Goal: Transaction & Acquisition: Book appointment/travel/reservation

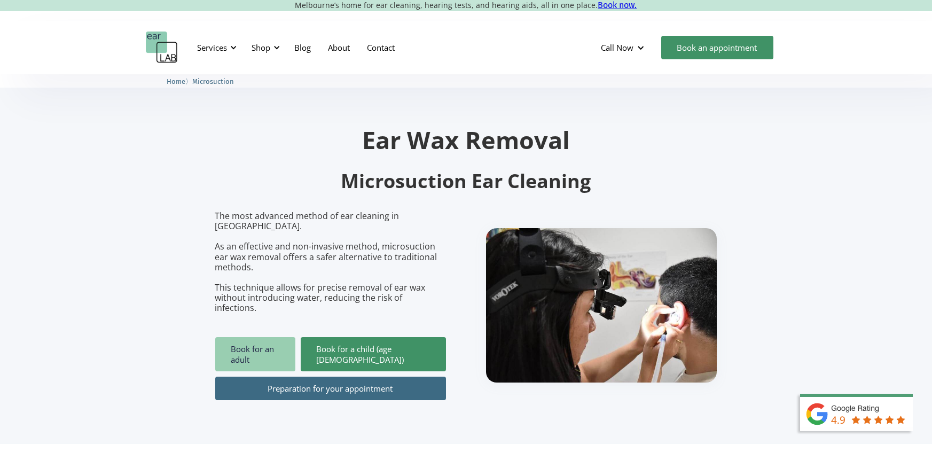
click at [278, 339] on link "Book for an adult" at bounding box center [255, 354] width 80 height 34
click at [276, 337] on link "Book for an adult" at bounding box center [255, 354] width 80 height 34
click at [384, 47] on link "Contact" at bounding box center [381, 47] width 45 height 31
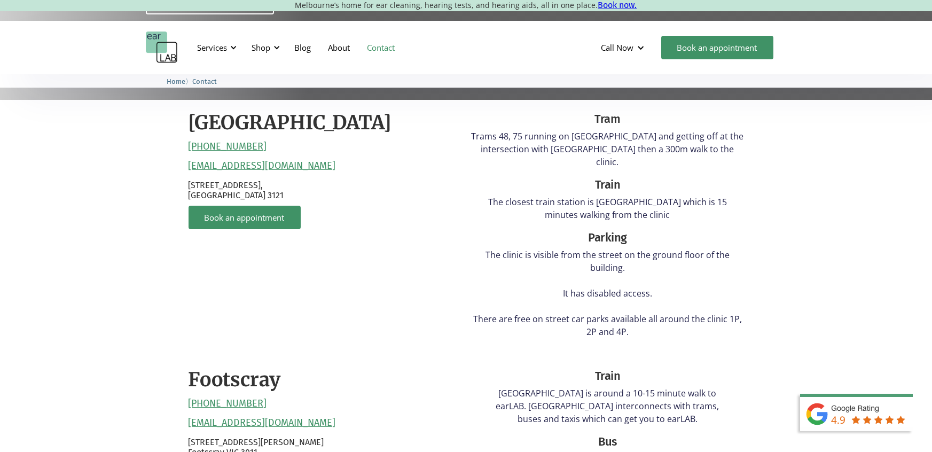
scroll to position [265, 0]
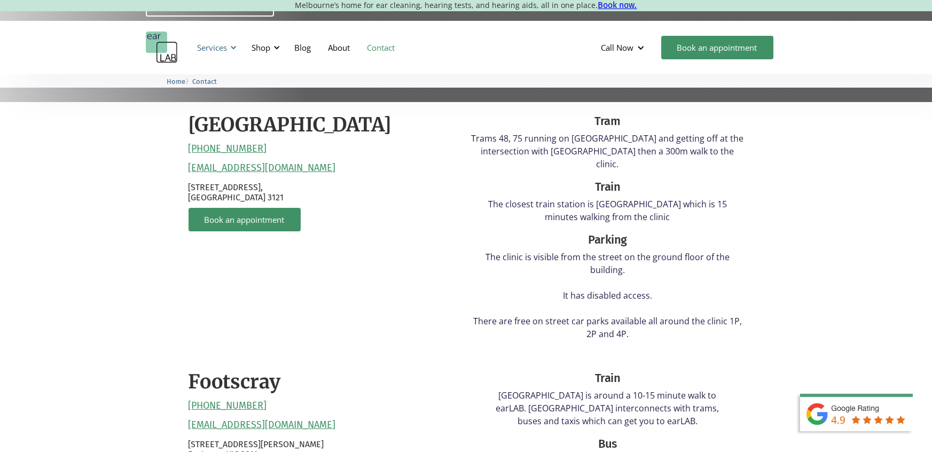
click at [229, 50] on div "Services" at bounding box center [215, 48] width 49 height 32
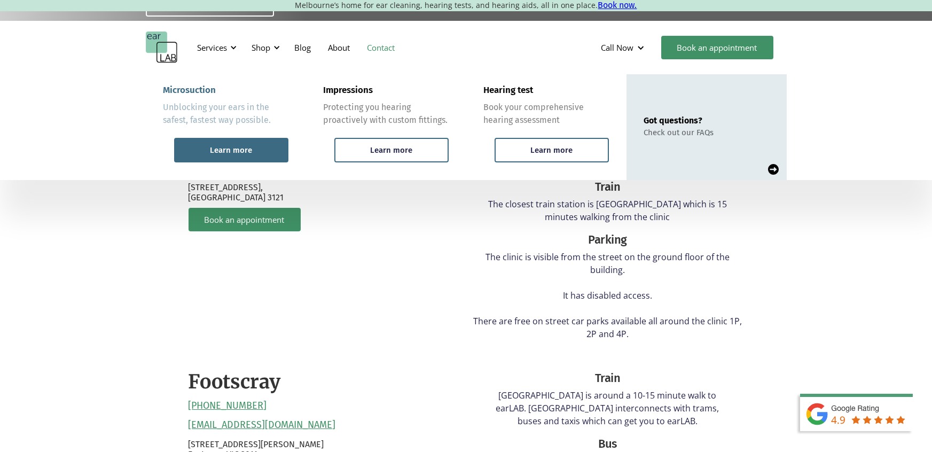
click at [228, 150] on div "Learn more" at bounding box center [231, 150] width 42 height 10
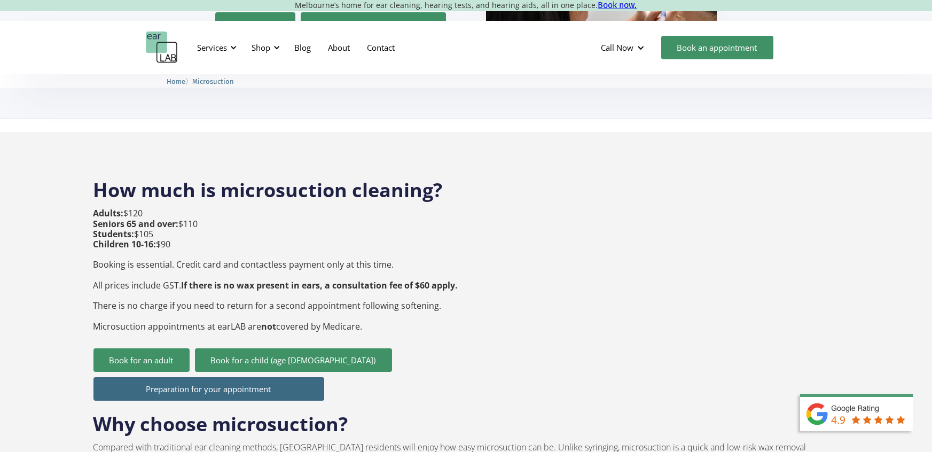
scroll to position [324, 0]
click at [730, 48] on link "Book an appointment" at bounding box center [718, 48] width 112 height 24
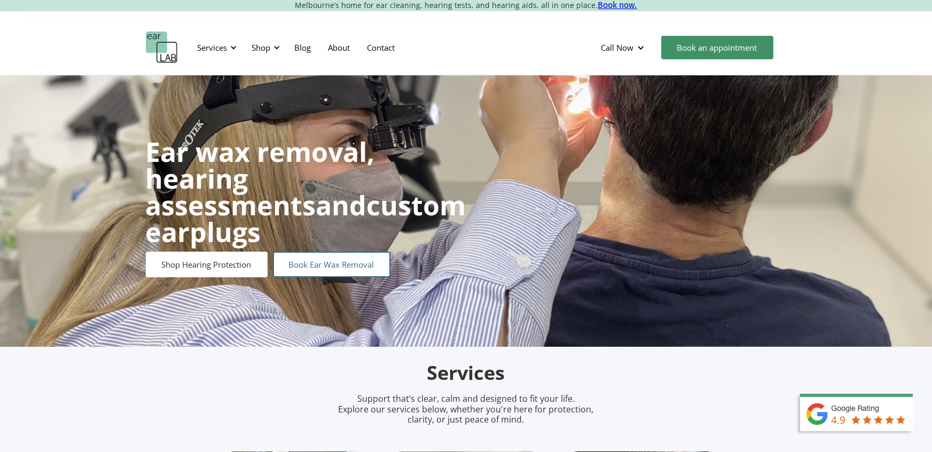
click at [328, 252] on link "Book Ear Wax Removal" at bounding box center [332, 265] width 118 height 26
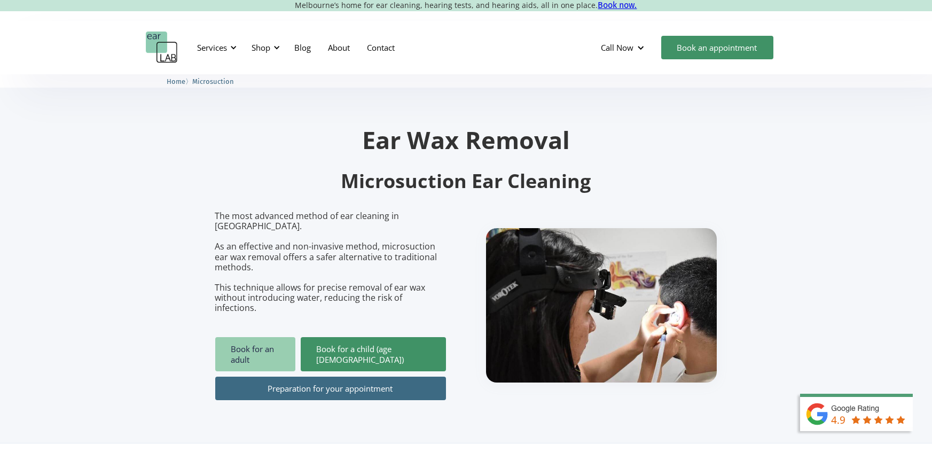
click at [262, 337] on link "Book for an adult" at bounding box center [255, 354] width 80 height 34
